Goal: Complete application form: Complete application form

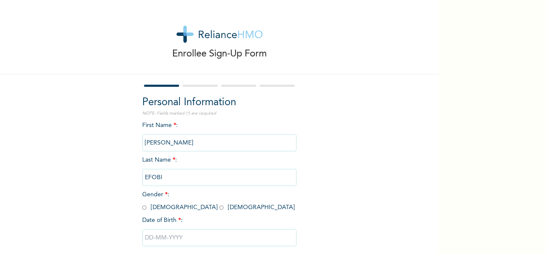
click at [219, 206] on input "radio" at bounding box center [221, 208] width 4 height 8
radio input "true"
click at [167, 242] on input "text" at bounding box center [219, 238] width 154 height 17
select select "8"
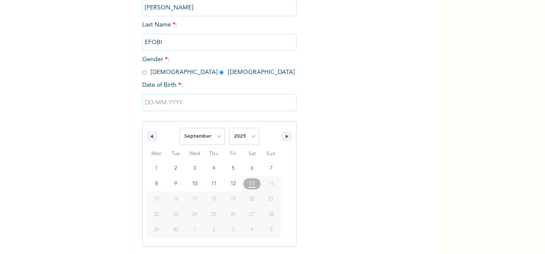
scroll to position [135, 0]
click at [252, 137] on select "2025 2024 2023 2022 2021 2020 2019 2018 2017 2016 2015 2014 2013 2012 2011 2010…" at bounding box center [244, 136] width 30 height 17
select select "1986"
click at [229, 129] on select "2025 2024 2023 2022 2021 2020 2019 2018 2017 2016 2015 2014 2013 2012 2011 2010…" at bounding box center [244, 136] width 30 height 17
click at [218, 138] on select "January February March April May June July August September October November De…" at bounding box center [201, 136] width 45 height 17
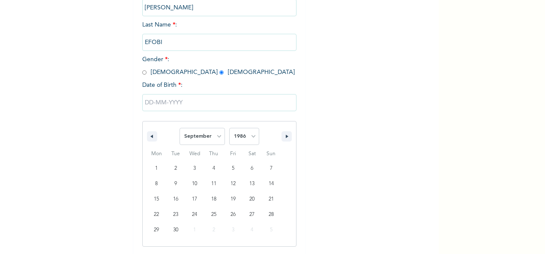
select select "5"
click at [179, 129] on select "January February March April May June July August September October November De…" at bounding box center [201, 136] width 45 height 17
type input "[DATE]"
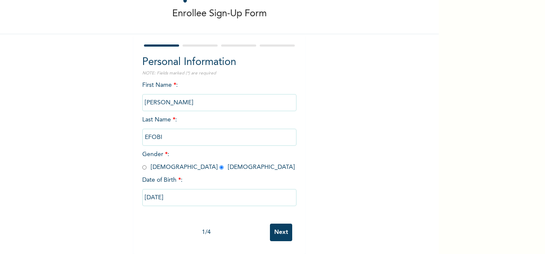
click at [270, 224] on input "Next" at bounding box center [281, 233] width 22 height 18
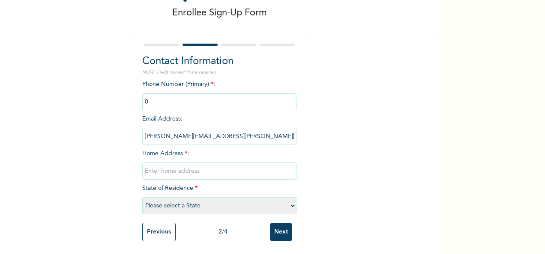
click at [209, 93] on input "phone" at bounding box center [219, 101] width 154 height 17
click at [193, 97] on input "phone" at bounding box center [219, 101] width 154 height 17
click at [183, 95] on input "phone" at bounding box center [219, 101] width 154 height 17
click at [144, 95] on input "phone" at bounding box center [219, 101] width 154 height 17
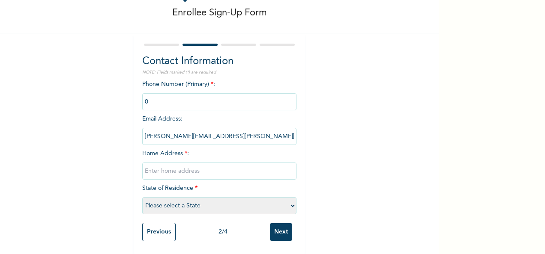
click at [144, 95] on input "phone" at bounding box center [219, 101] width 154 height 17
click at [146, 97] on input "phone" at bounding box center [219, 101] width 154 height 17
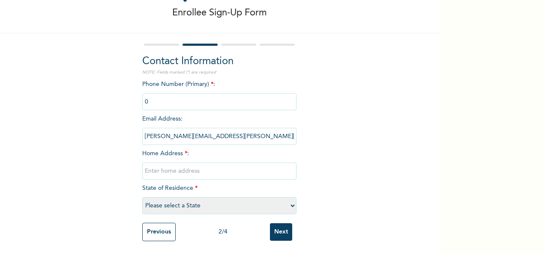
click at [146, 97] on input "phone" at bounding box center [219, 101] width 154 height 17
click at [197, 197] on select "Please select a State [PERSON_NAME] (FCT) [PERSON_NAME] Ibom [GEOGRAPHIC_DATA] …" at bounding box center [219, 205] width 154 height 17
click at [142, 197] on select "Please select a State [PERSON_NAME] (FCT) [PERSON_NAME] Ibom [GEOGRAPHIC_DATA] …" at bounding box center [219, 205] width 154 height 17
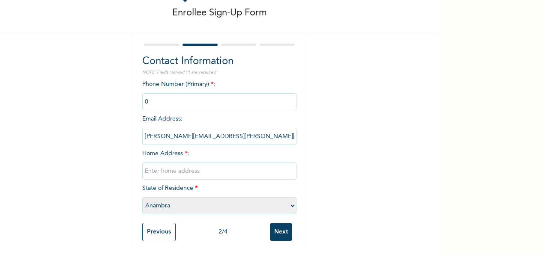
click at [183, 203] on select "Please select a State [PERSON_NAME] (FCT) [PERSON_NAME] Ibom [GEOGRAPHIC_DATA] …" at bounding box center [219, 205] width 154 height 17
select select "33"
click at [317, 171] on div "Enrollee Sign-Up Form Contact Information NOTE: Fields marked (*) are required …" at bounding box center [219, 106] width 439 height 295
click at [168, 168] on input "text" at bounding box center [219, 171] width 154 height 17
type input "NO 14, RD 18 KONSON ESTATE, [GEOGRAPHIC_DATA], OBIAKPO"
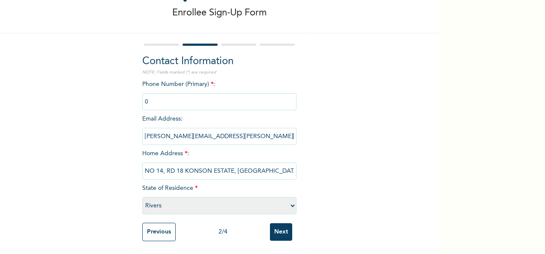
click at [170, 95] on input "phone" at bounding box center [219, 101] width 154 height 17
click at [274, 224] on input "Next" at bounding box center [281, 233] width 22 height 18
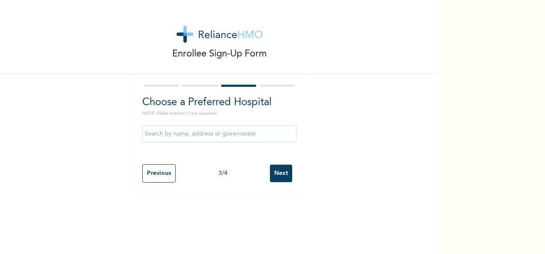
scroll to position [0, 0]
click at [246, 128] on input "text" at bounding box center [219, 133] width 154 height 17
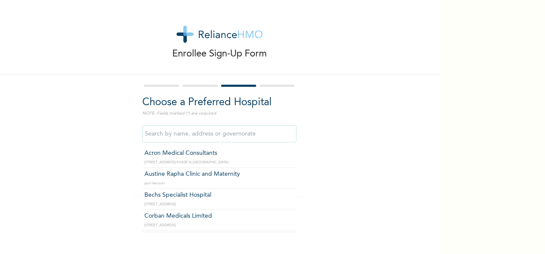
click at [191, 140] on input "text" at bounding box center [219, 133] width 154 height 17
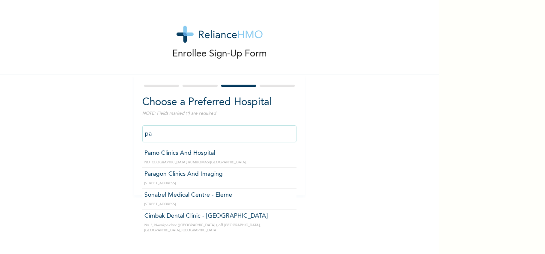
click at [188, 137] on input "pa" at bounding box center [219, 133] width 154 height 17
type input "p"
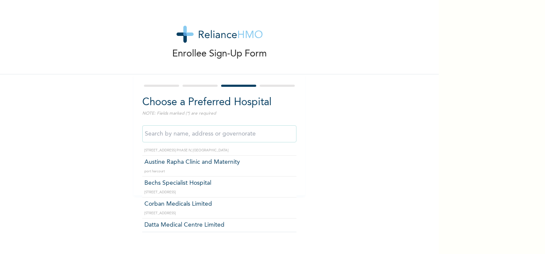
scroll to position [17, 0]
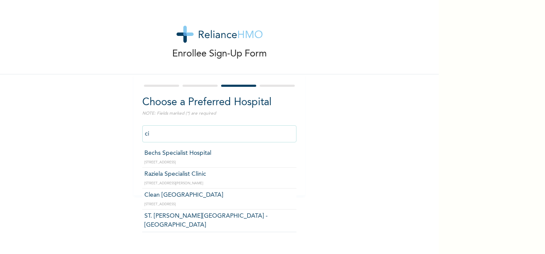
type input "c"
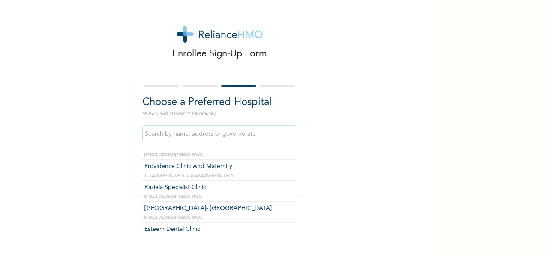
scroll to position [188, 0]
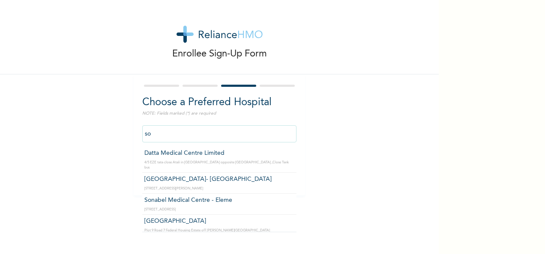
type input "[GEOGRAPHIC_DATA]- [GEOGRAPHIC_DATA]"
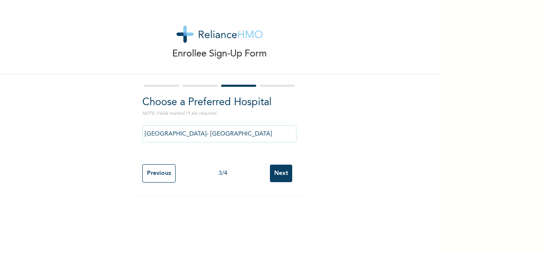
click at [278, 171] on input "Next" at bounding box center [281, 174] width 22 height 18
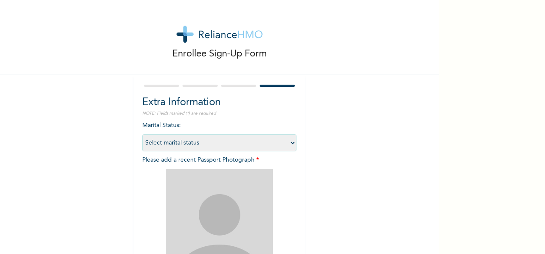
click at [288, 142] on select "Select marital status [DEMOGRAPHIC_DATA] Married [DEMOGRAPHIC_DATA] Widow/[DEMO…" at bounding box center [219, 142] width 154 height 17
click at [142, 134] on select "Select marital status [DEMOGRAPHIC_DATA] Married [DEMOGRAPHIC_DATA] Widow/[DEMO…" at bounding box center [219, 142] width 154 height 17
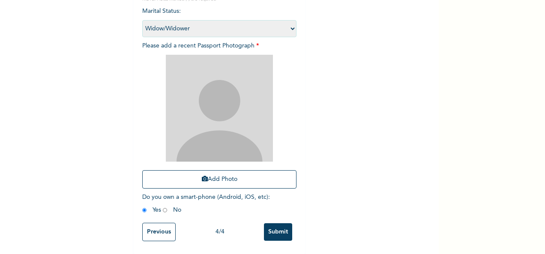
scroll to position [122, 0]
click at [286, 22] on select "Select marital status [DEMOGRAPHIC_DATA] Married [DEMOGRAPHIC_DATA] Widow/[DEMO…" at bounding box center [219, 28] width 154 height 17
select select "2"
click at [142, 20] on select "Select marital status [DEMOGRAPHIC_DATA] Married [DEMOGRAPHIC_DATA] Widow/[DEMO…" at bounding box center [219, 28] width 154 height 17
click at [208, 97] on img at bounding box center [219, 108] width 107 height 107
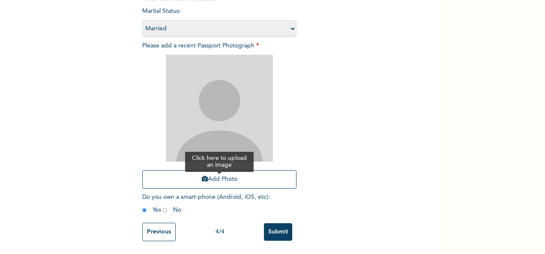
click at [209, 175] on button "Add Photo" at bounding box center [219, 179] width 154 height 18
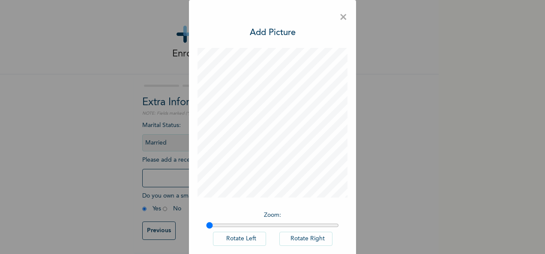
click at [236, 221] on div "Zoom : Rotate Left Rotate Right" at bounding box center [272, 233] width 150 height 53
click at [244, 227] on input "range" at bounding box center [272, 225] width 133 height 7
type input "1"
click at [206, 226] on input "range" at bounding box center [272, 225] width 133 height 7
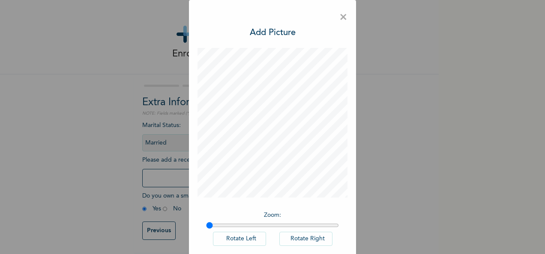
click at [206, 226] on input "range" at bounding box center [272, 225] width 133 height 7
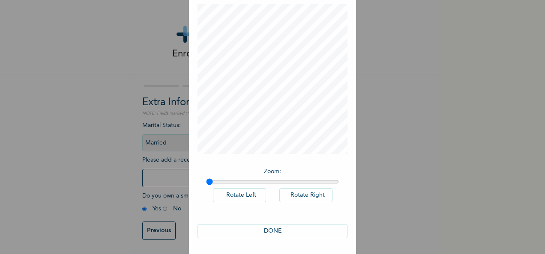
scroll to position [44, 0]
click at [265, 230] on button "DONE" at bounding box center [272, 231] width 150 height 14
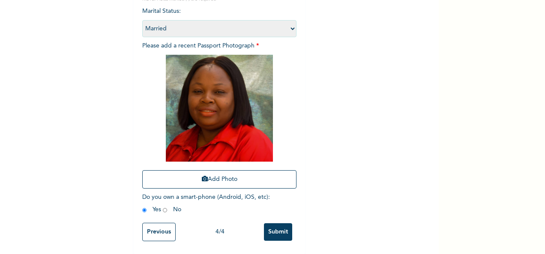
scroll to position [122, 0]
click at [277, 224] on input "Submit" at bounding box center [278, 233] width 28 height 18
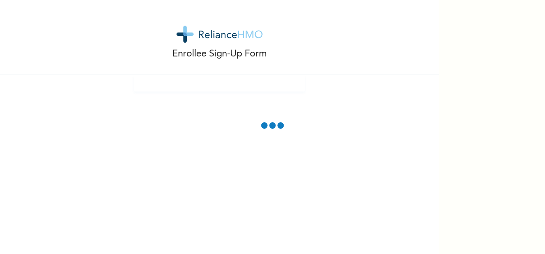
scroll to position [0, 0]
